Goal: Task Accomplishment & Management: Use online tool/utility

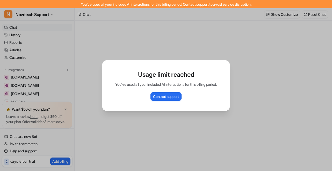
type textarea "**********"
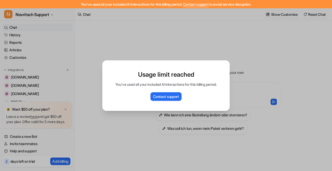
click at [163, 44] on div "Usage limit reached You've used all your included AI interactions for this bill…" at bounding box center [166, 85] width 136 height 171
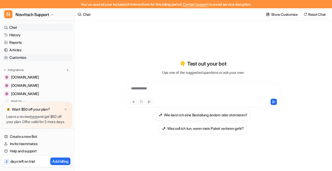
click at [17, 56] on link "Customize" at bounding box center [37, 57] width 70 height 7
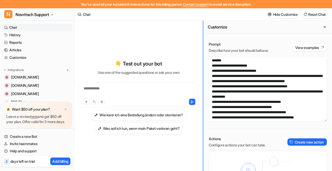
click at [149, 46] on div "**********" at bounding box center [203, 100] width 257 height 158
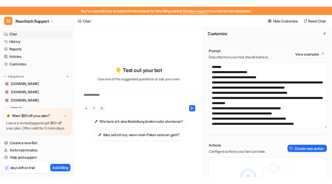
scroll to position [32, 0]
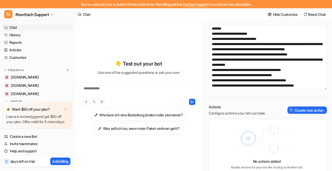
click at [302, 116] on div "Actions Configure actions your bot can take. Create new action No actions added…" at bounding box center [268, 139] width 118 height 70
click at [299, 109] on button "Create new action" at bounding box center [306, 109] width 39 height 7
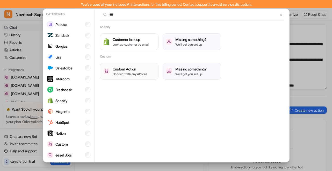
type input "***"
click at [126, 69] on h3 "Custom Action" at bounding box center [130, 68] width 34 height 5
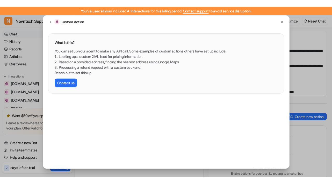
scroll to position [18, 0]
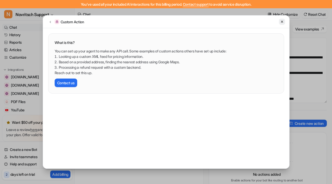
click at [282, 19] on button at bounding box center [282, 22] width 6 height 6
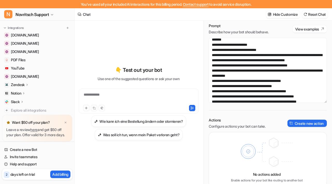
scroll to position [0, 0]
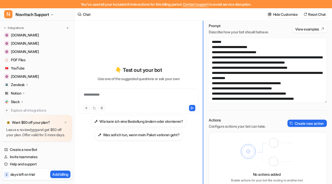
click at [121, 59] on div "**********" at bounding box center [203, 107] width 257 height 172
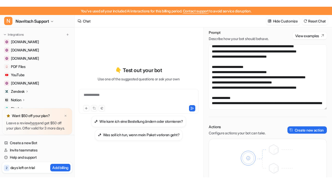
scroll to position [65, 0]
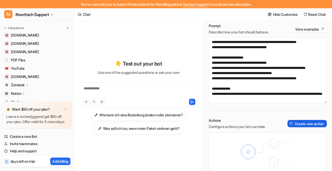
click at [302, 122] on button "Create new action" at bounding box center [306, 123] width 39 height 7
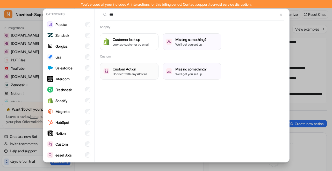
click at [131, 69] on h3 "Custom Action" at bounding box center [130, 68] width 34 height 5
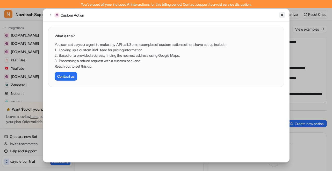
click at [283, 16] on icon at bounding box center [282, 15] width 4 height 4
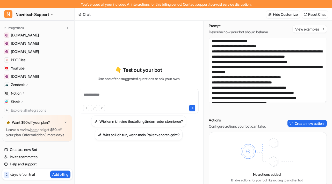
scroll to position [0, 0]
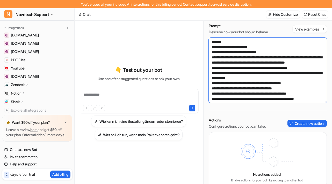
drag, startPoint x: 227, startPoint y: 42, endPoint x: 211, endPoint y: 42, distance: 16.3
click at [210, 42] on textarea at bounding box center [268, 70] width 118 height 65
click at [234, 39] on textarea at bounding box center [268, 70] width 118 height 65
drag, startPoint x: 210, startPoint y: 41, endPoint x: 226, endPoint y: 40, distance: 16.1
click at [226, 40] on textarea at bounding box center [268, 70] width 118 height 65
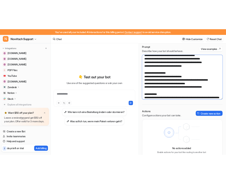
scroll to position [78, 0]
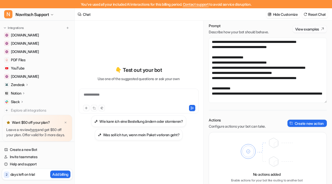
click at [311, 28] on button "View examples" at bounding box center [309, 28] width 34 height 7
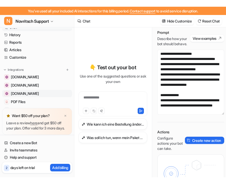
scroll to position [0, 0]
